Goal: Browse casually

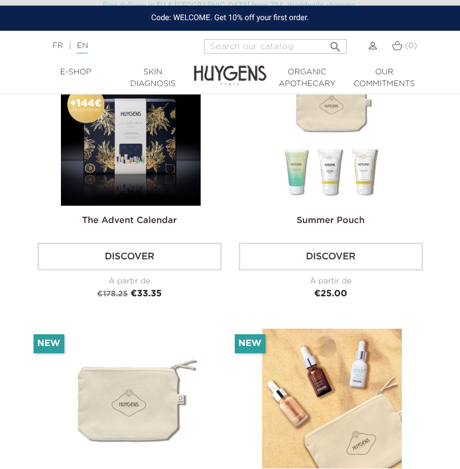
scroll to position [3430, 0]
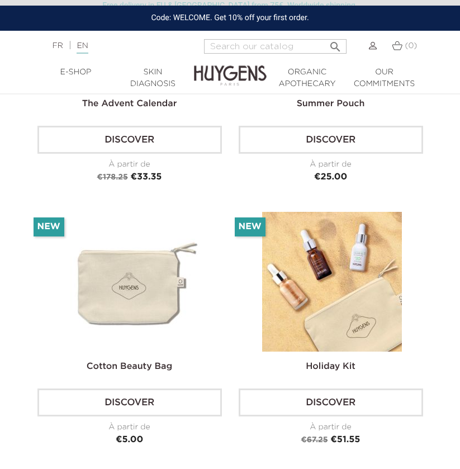
click at [320, 404] on link "Discover" at bounding box center [331, 403] width 184 height 28
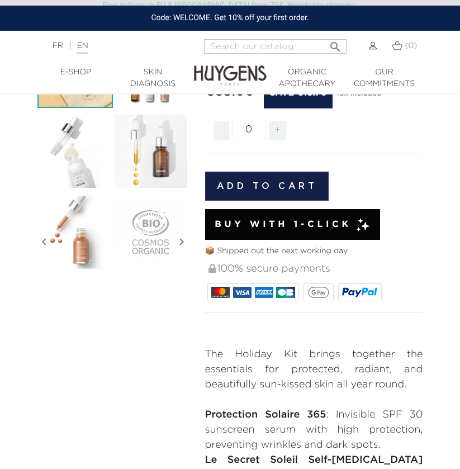
scroll to position [270, 0]
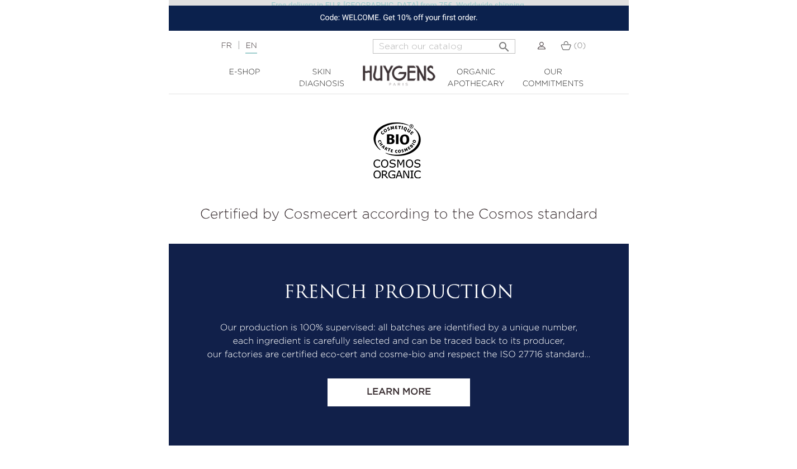
scroll to position [4676, 0]
